Goal: Task Accomplishment & Management: Manage account settings

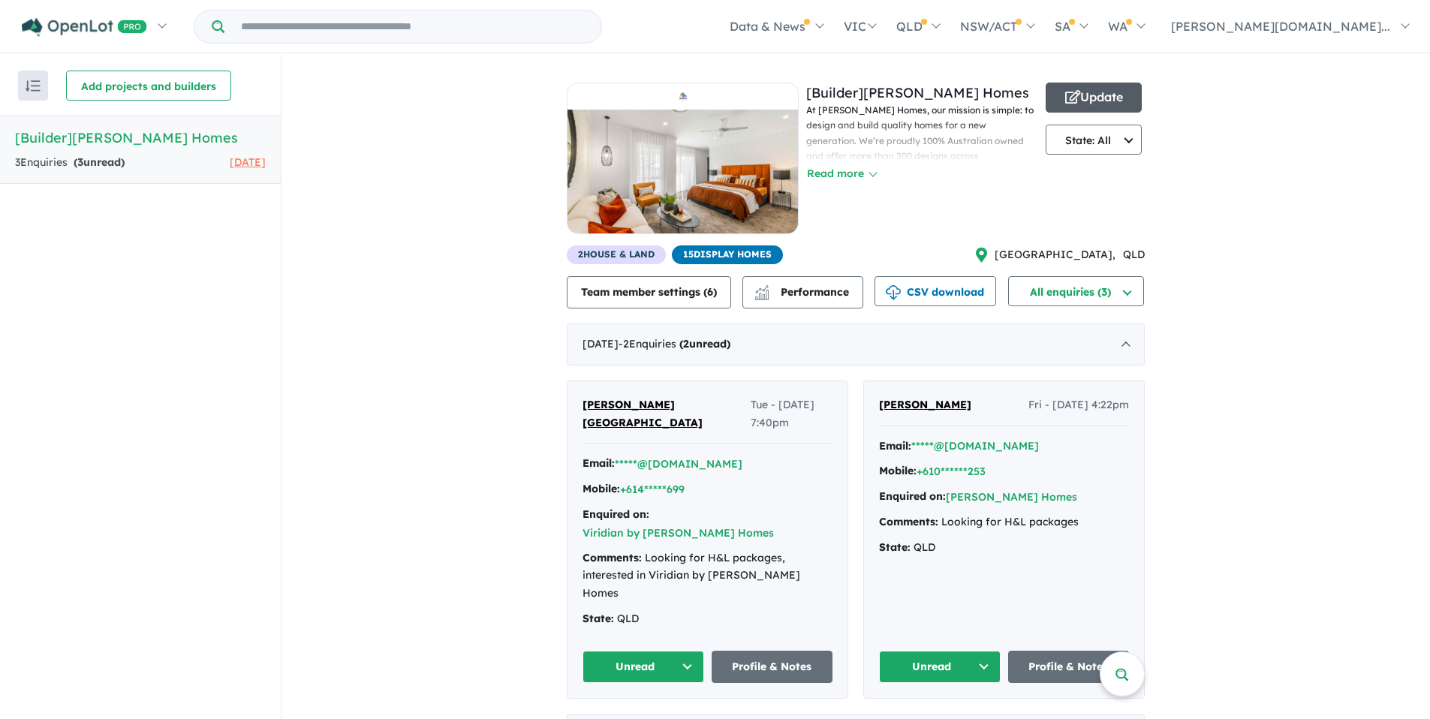
click at [1077, 90] on icon "button" at bounding box center [1072, 97] width 15 height 14
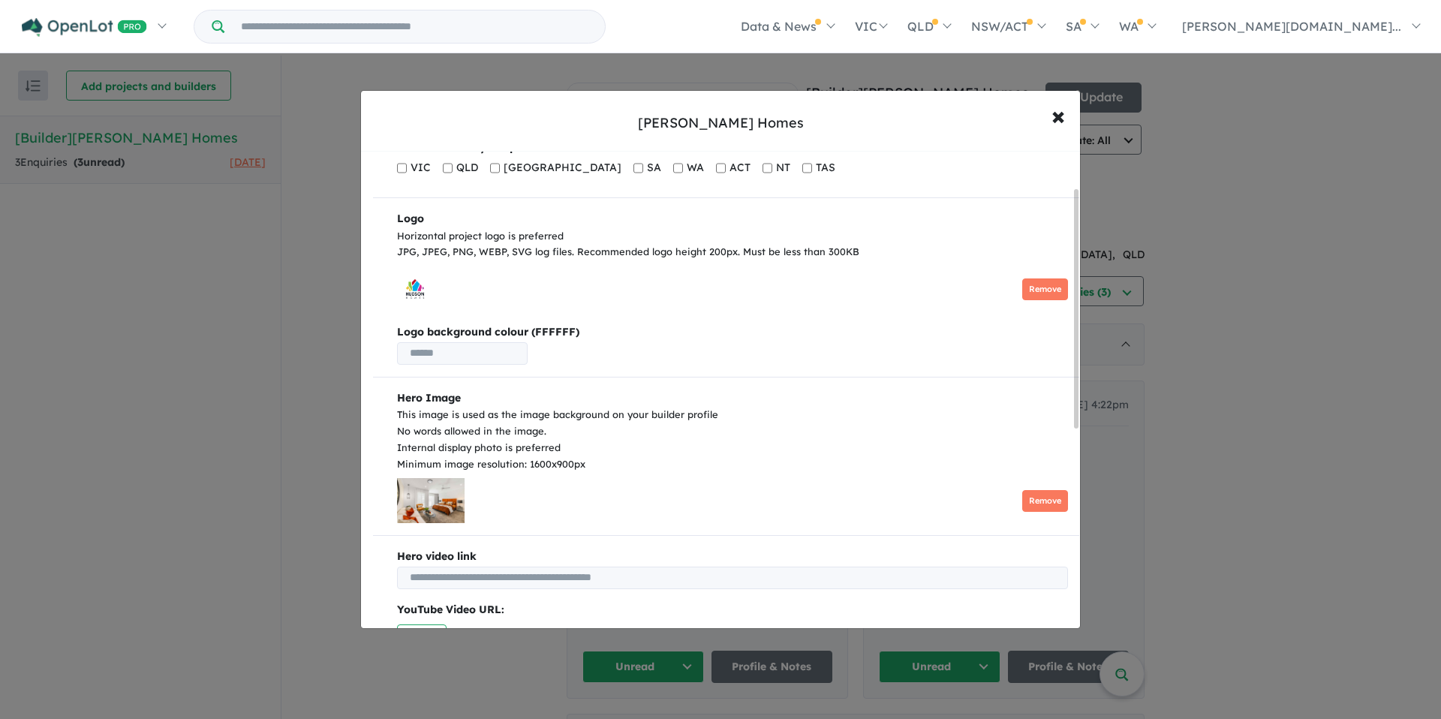
scroll to position [83, 0]
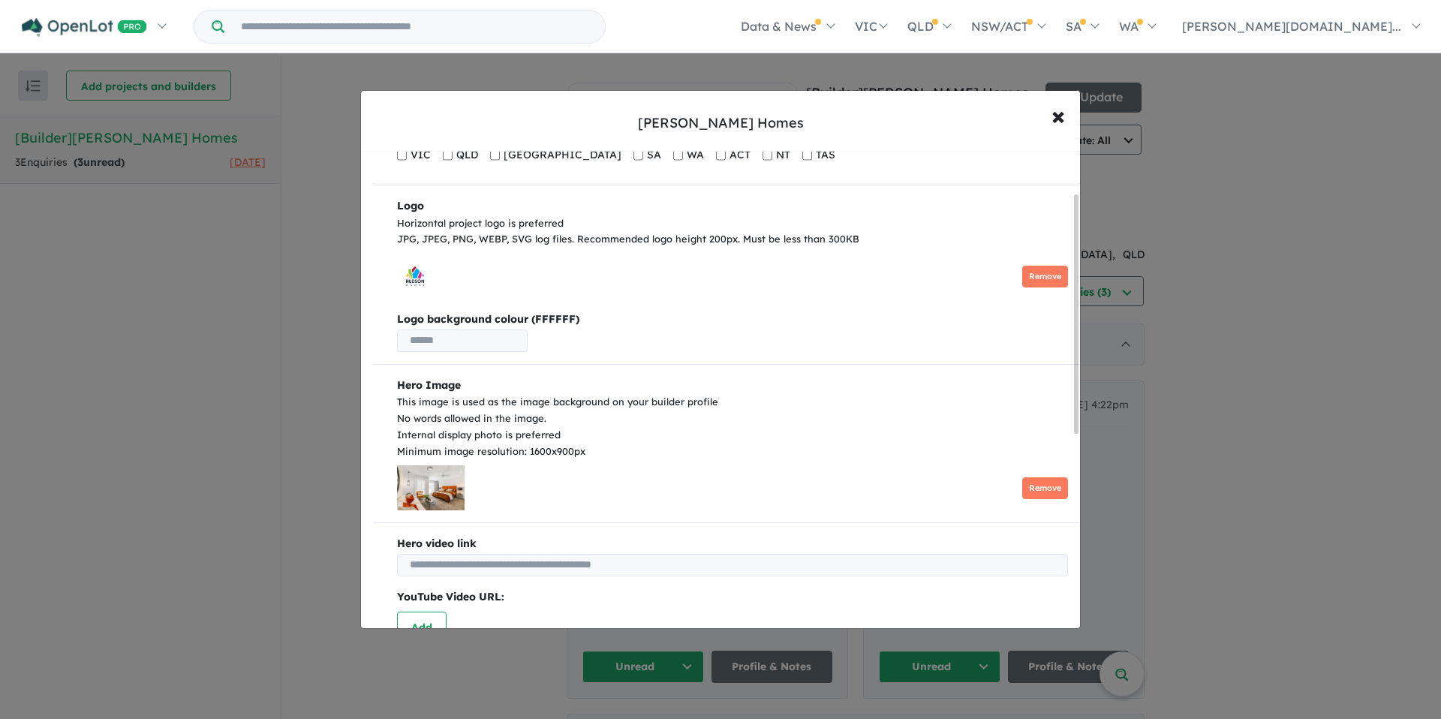
click at [432, 341] on input "text" at bounding box center [462, 341] width 131 height 23
drag, startPoint x: 448, startPoint y: 339, endPoint x: 471, endPoint y: 346, distance: 24.2
click at [449, 340] on input "text" at bounding box center [462, 341] width 131 height 23
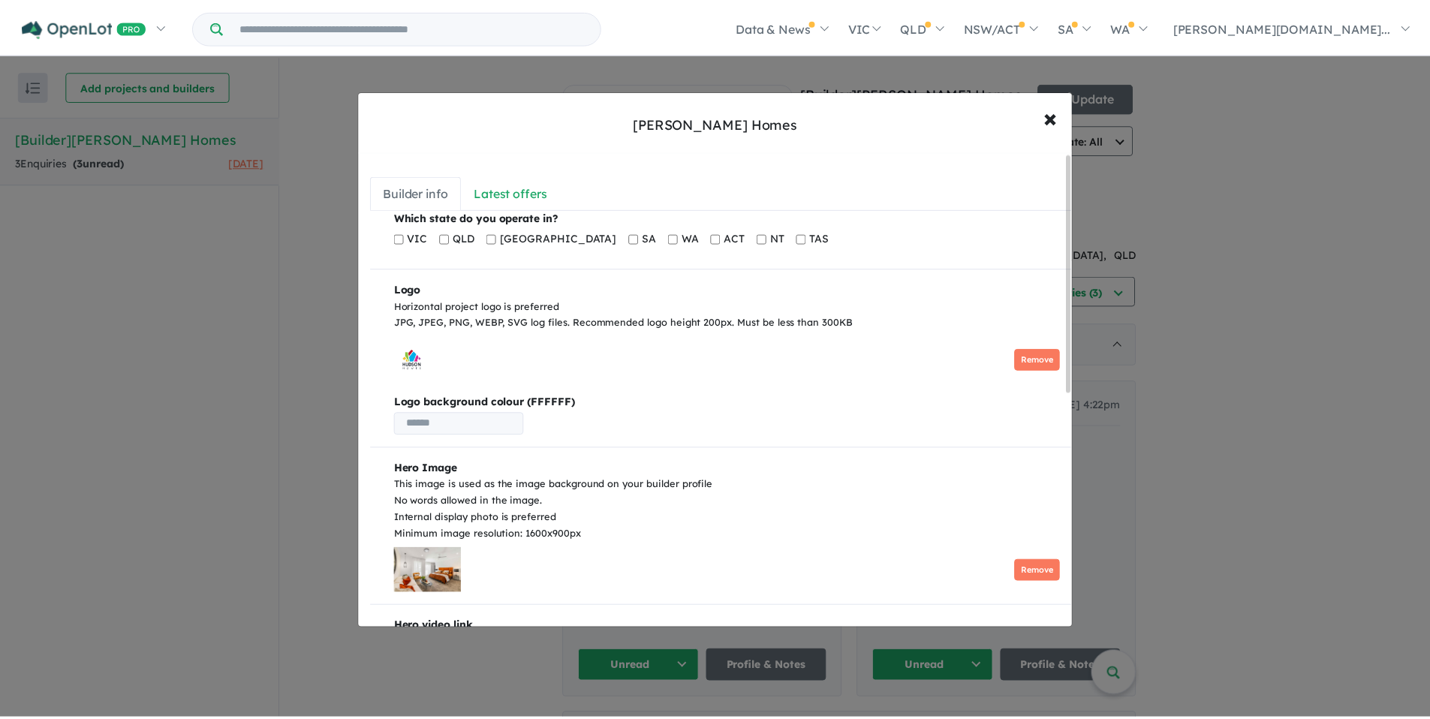
scroll to position [1, 0]
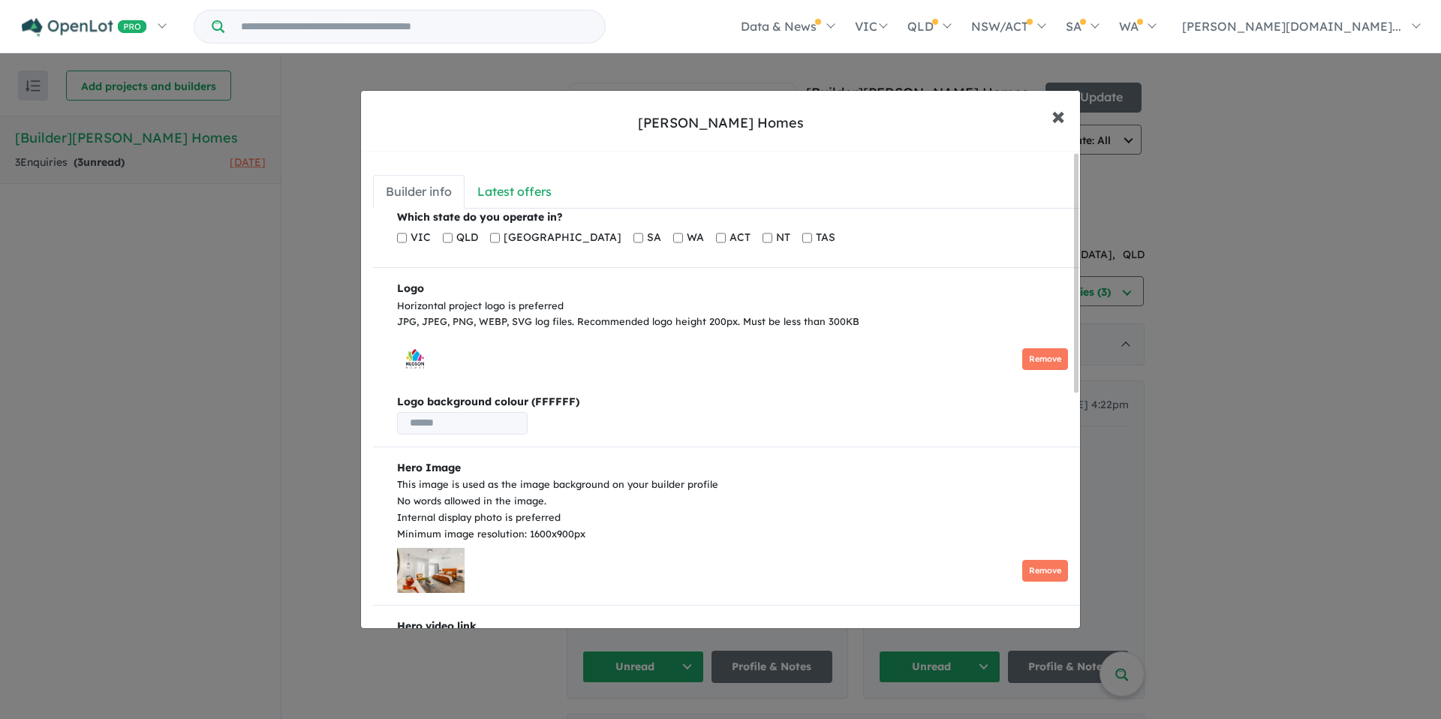
click at [1062, 119] on span "×" at bounding box center [1059, 115] width 14 height 32
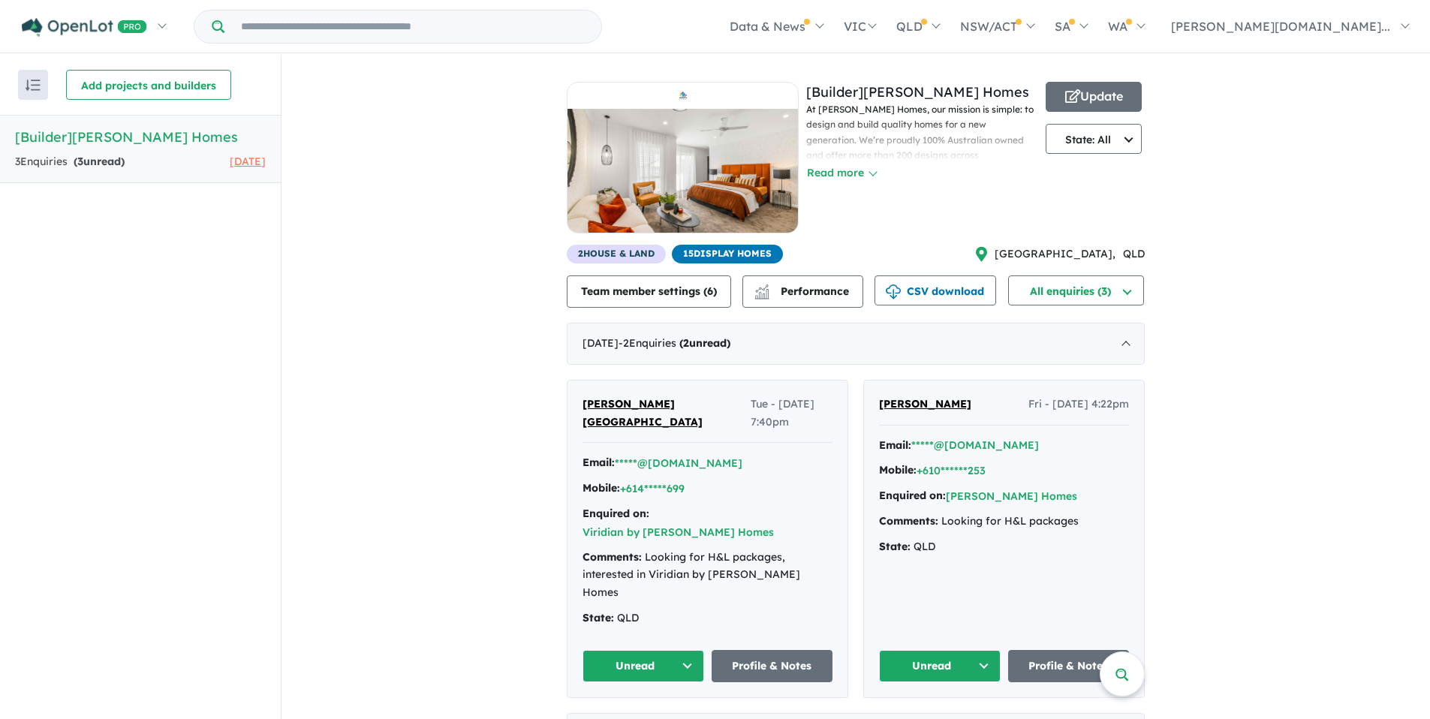
click at [1199, 261] on div "View all builders in your account 3 Enquir ies ( 3 unread) [DATE] [Builder] [PE…" at bounding box center [856, 412] width 1149 height 715
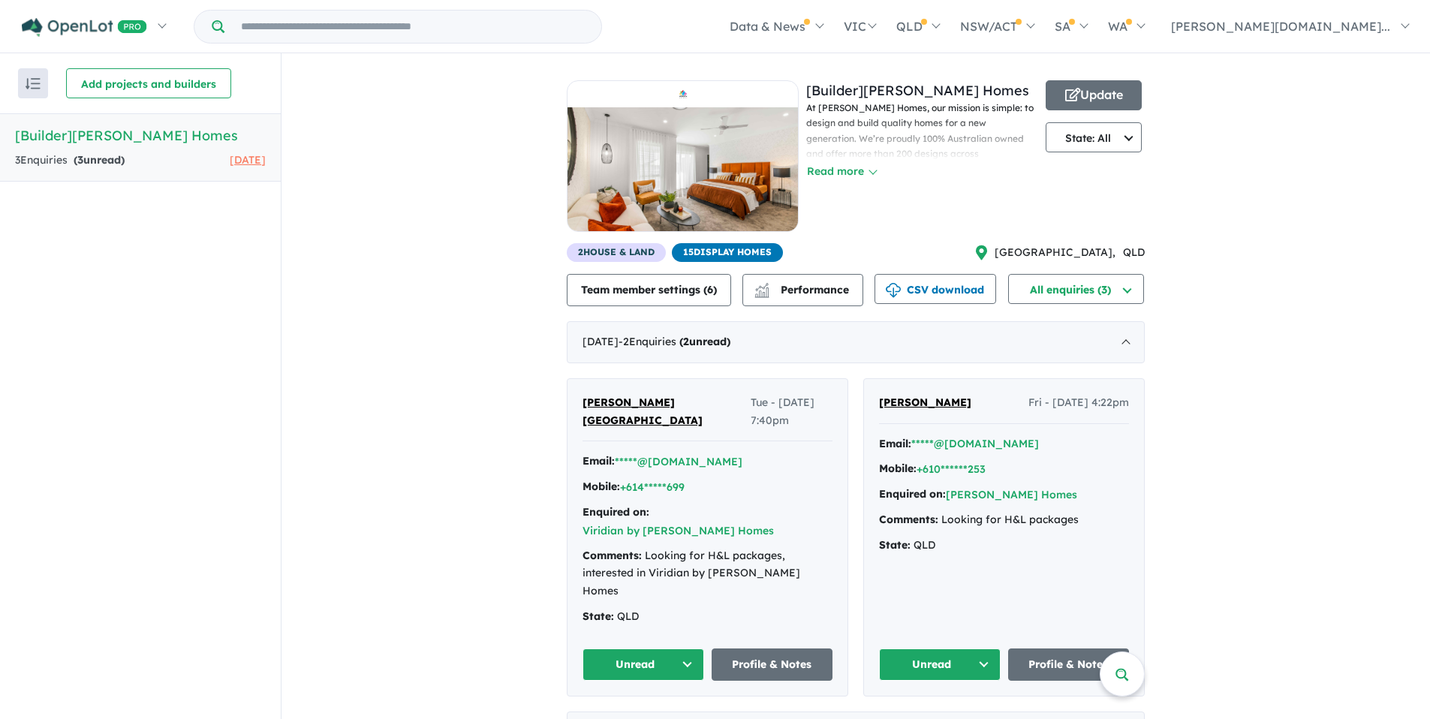
scroll to position [0, 0]
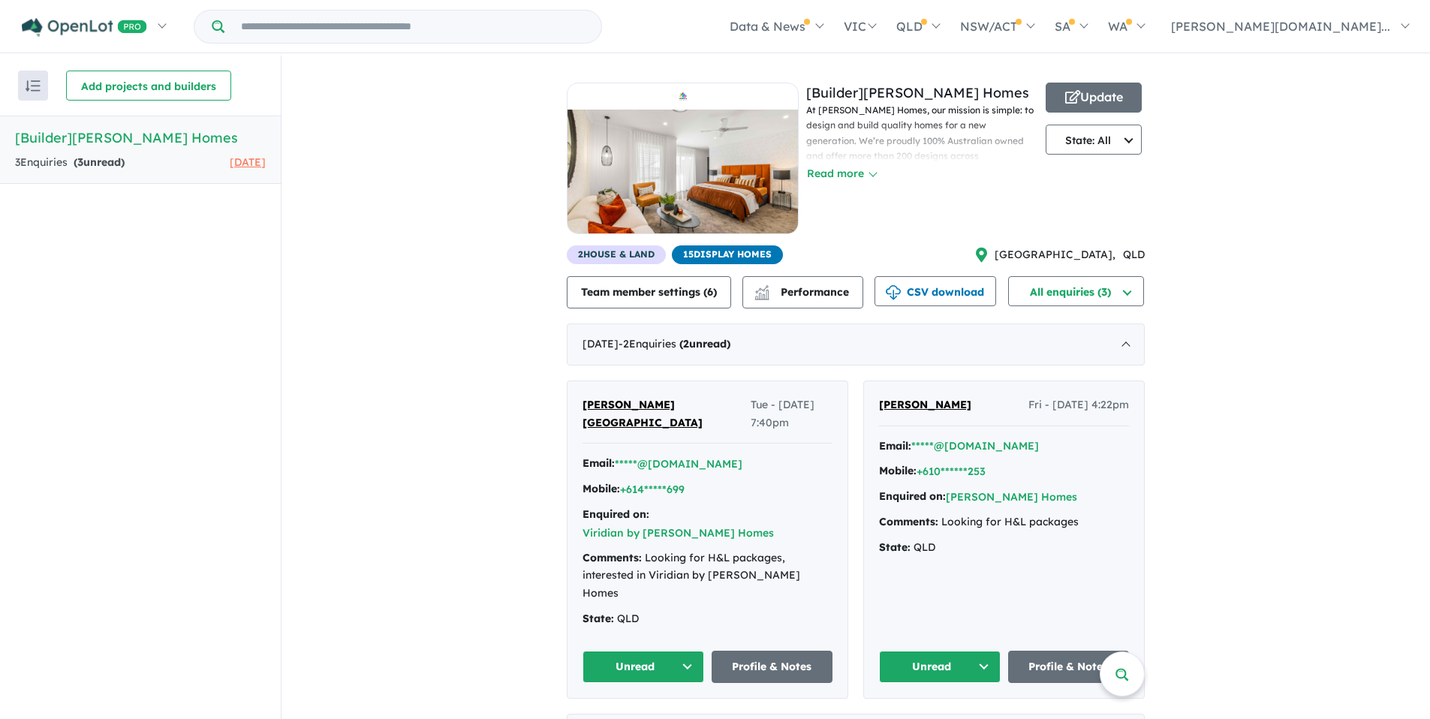
click at [697, 255] on span "15 Display Homes" at bounding box center [727, 255] width 111 height 19
click at [727, 255] on span "15 Display Homes" at bounding box center [727, 255] width 111 height 19
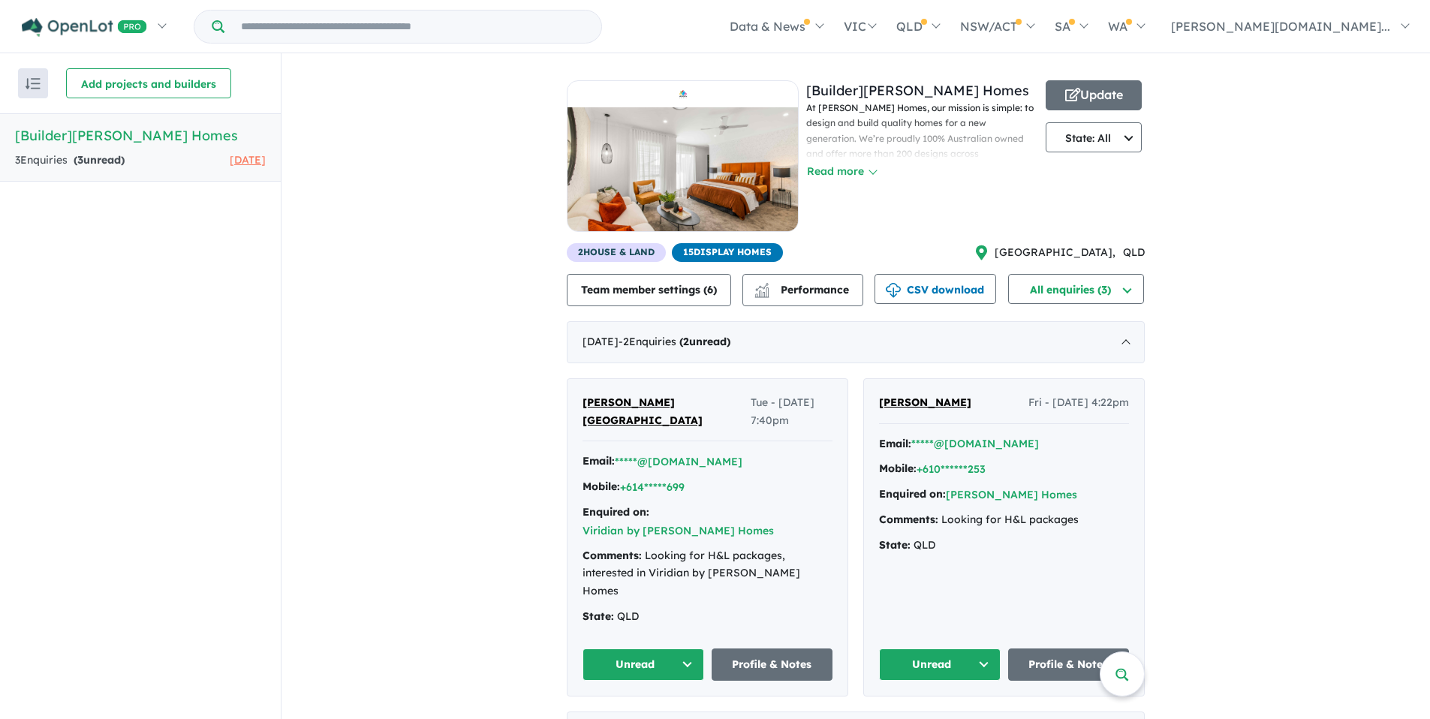
click at [766, 249] on span "15 Display Homes" at bounding box center [727, 252] width 111 height 19
click at [709, 290] on span "6" at bounding box center [710, 290] width 6 height 14
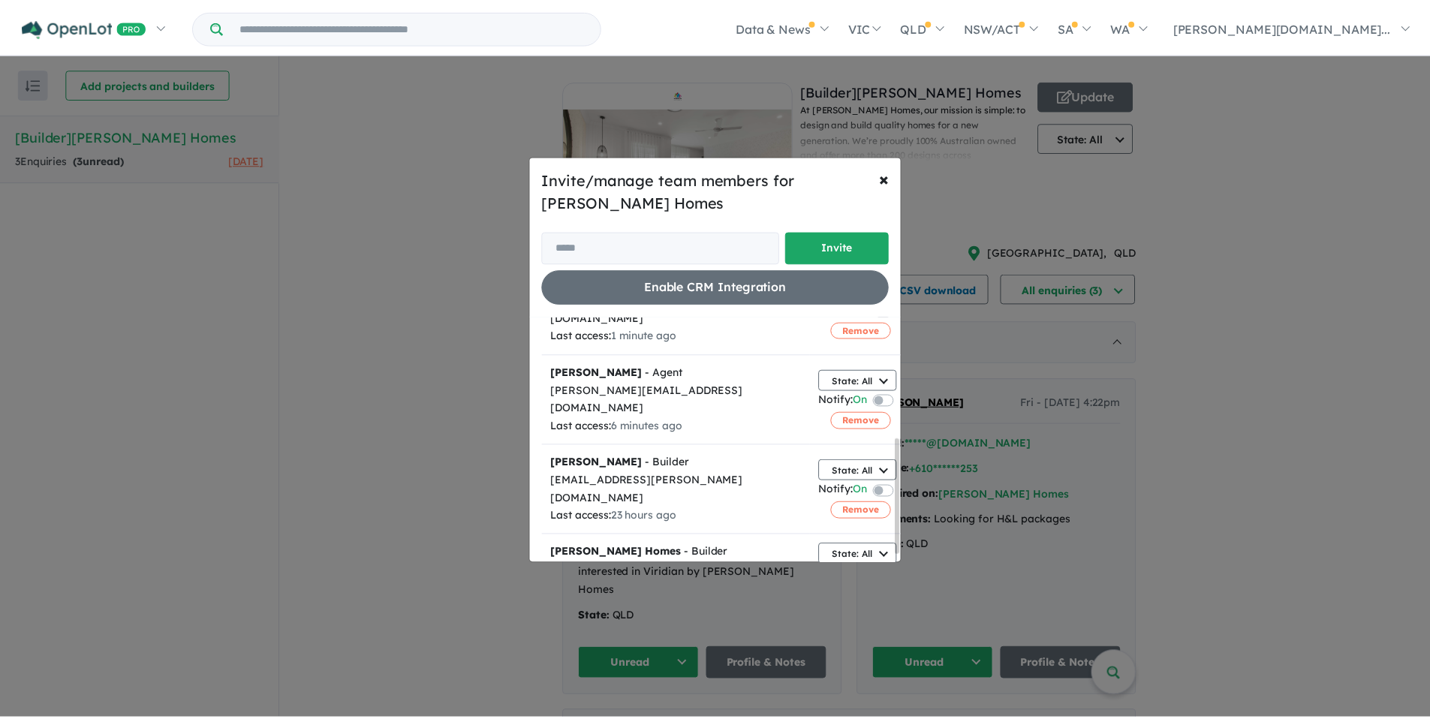
scroll to position [270, 0]
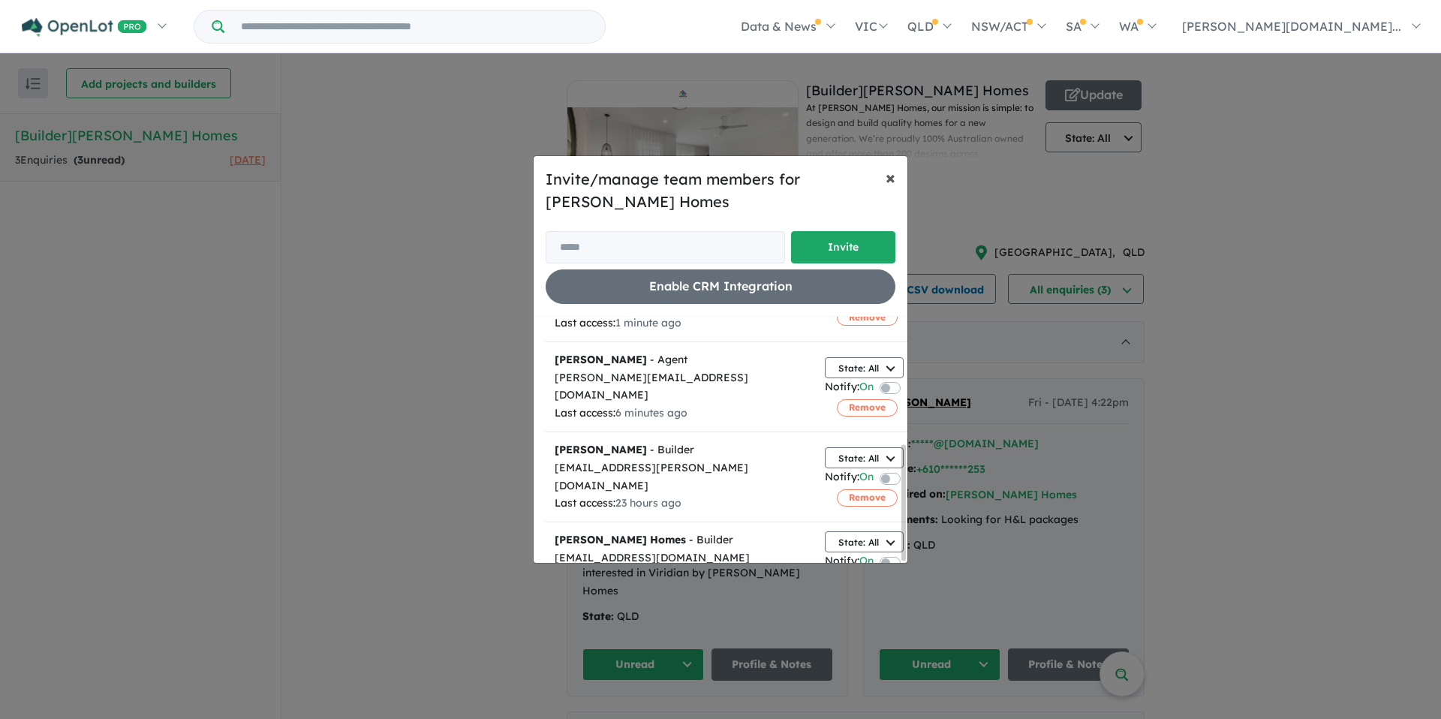
click at [887, 176] on span "×" at bounding box center [891, 177] width 10 height 23
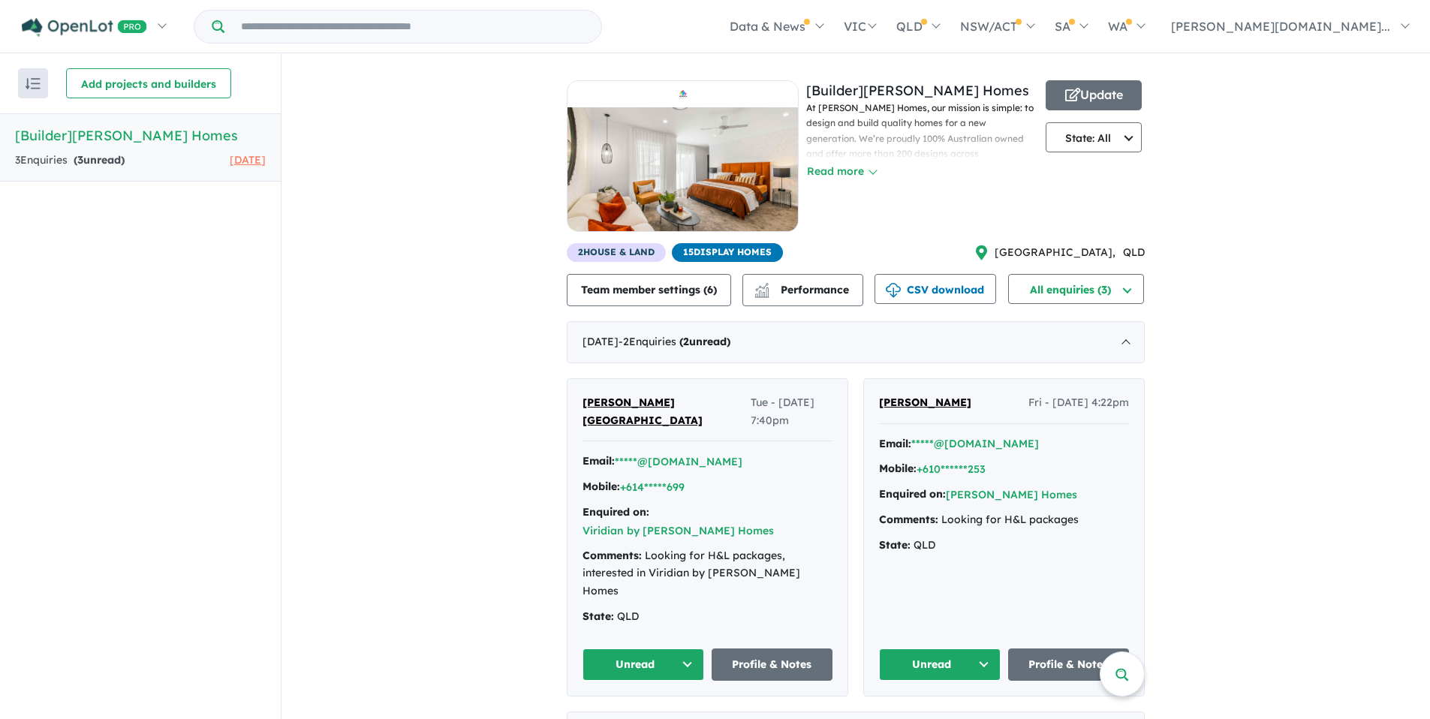
click at [740, 239] on link at bounding box center [683, 161] width 232 height 163
